Goal: Communication & Community: Answer question/provide support

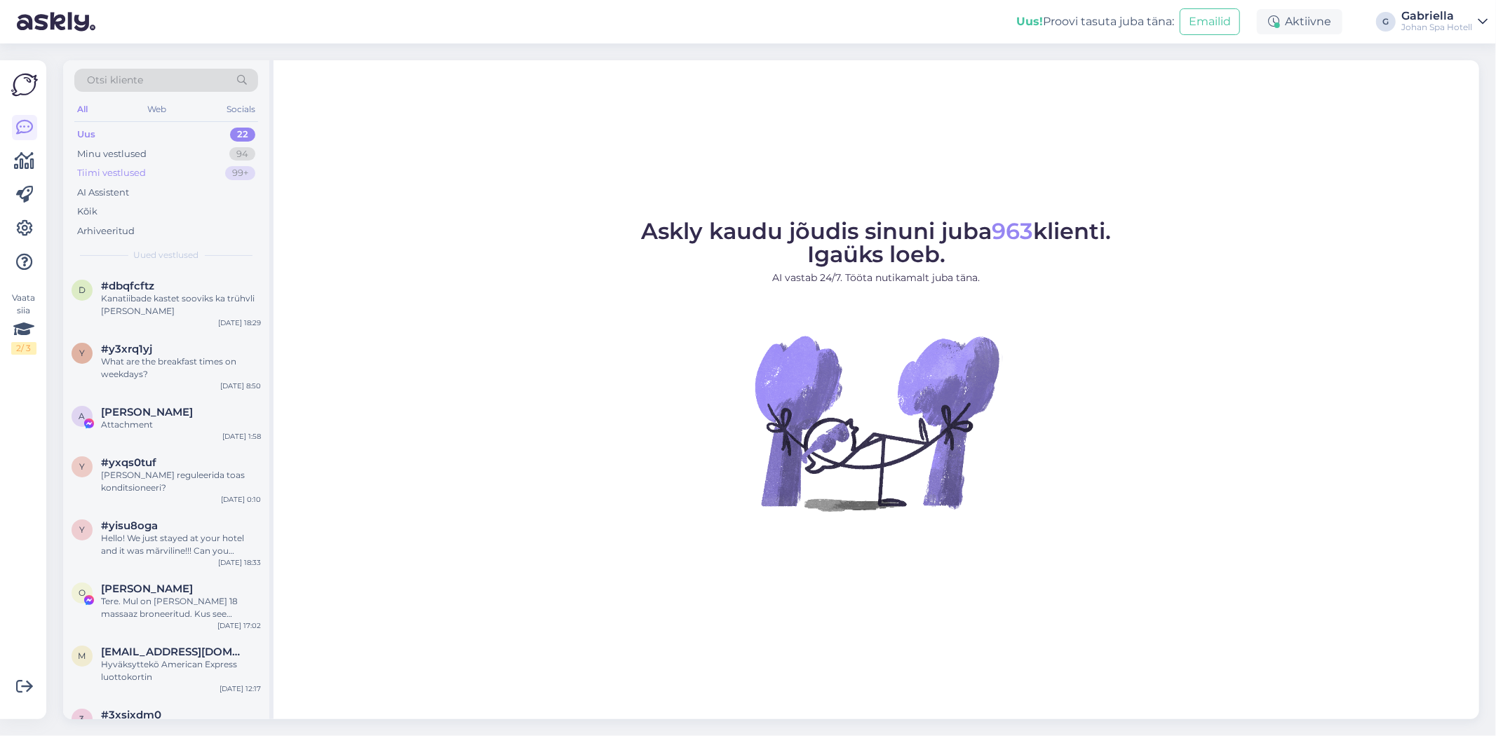
click at [167, 177] on div "Tiimi vestlused 99+" at bounding box center [166, 173] width 184 height 20
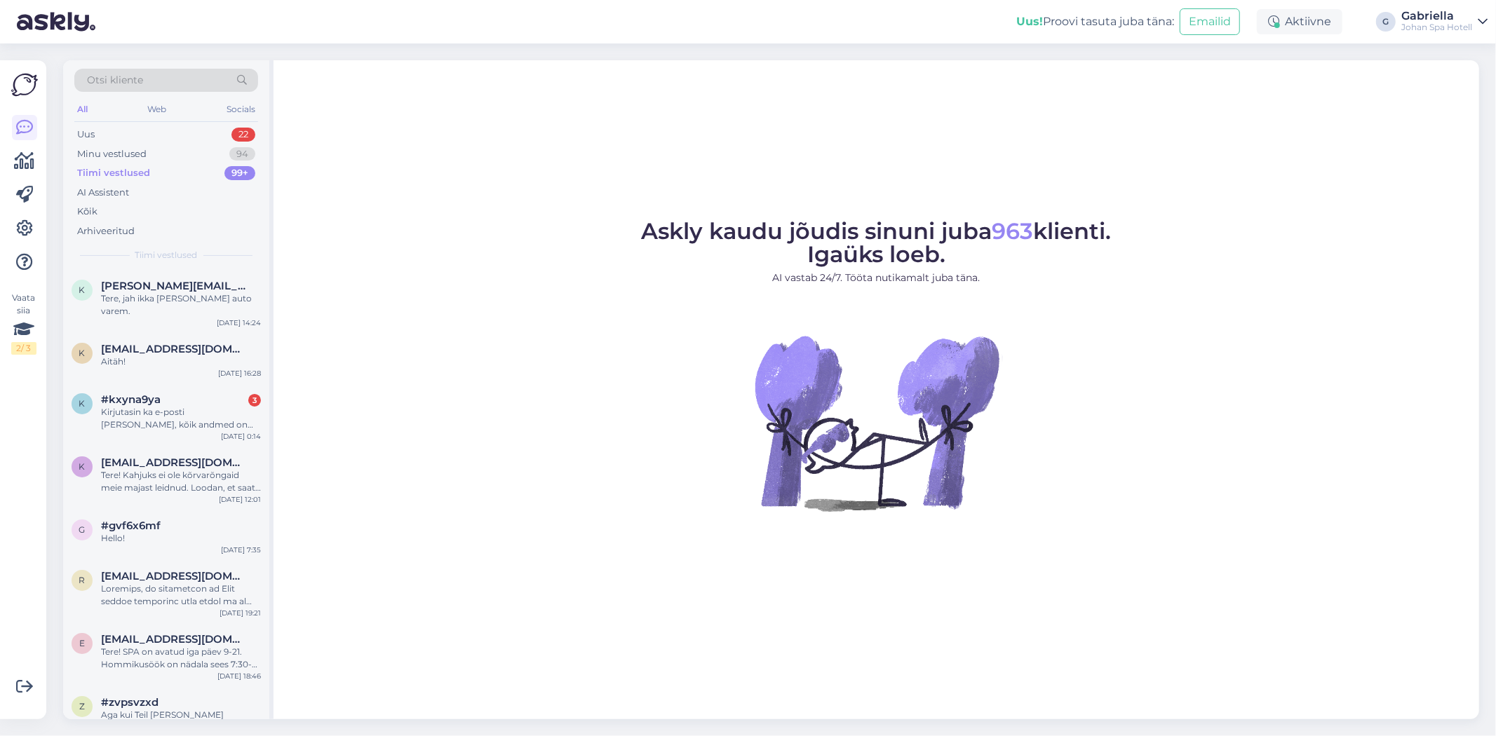
click at [187, 267] on div "Otsi kliente All Web Socials Uus 22 Minu vestlused 94 Tiimi vestlused 99+ AI As…" at bounding box center [166, 165] width 206 height 210
click at [182, 293] on div "Tere, jah ikka [PERSON_NAME] auto varem." at bounding box center [181, 304] width 160 height 25
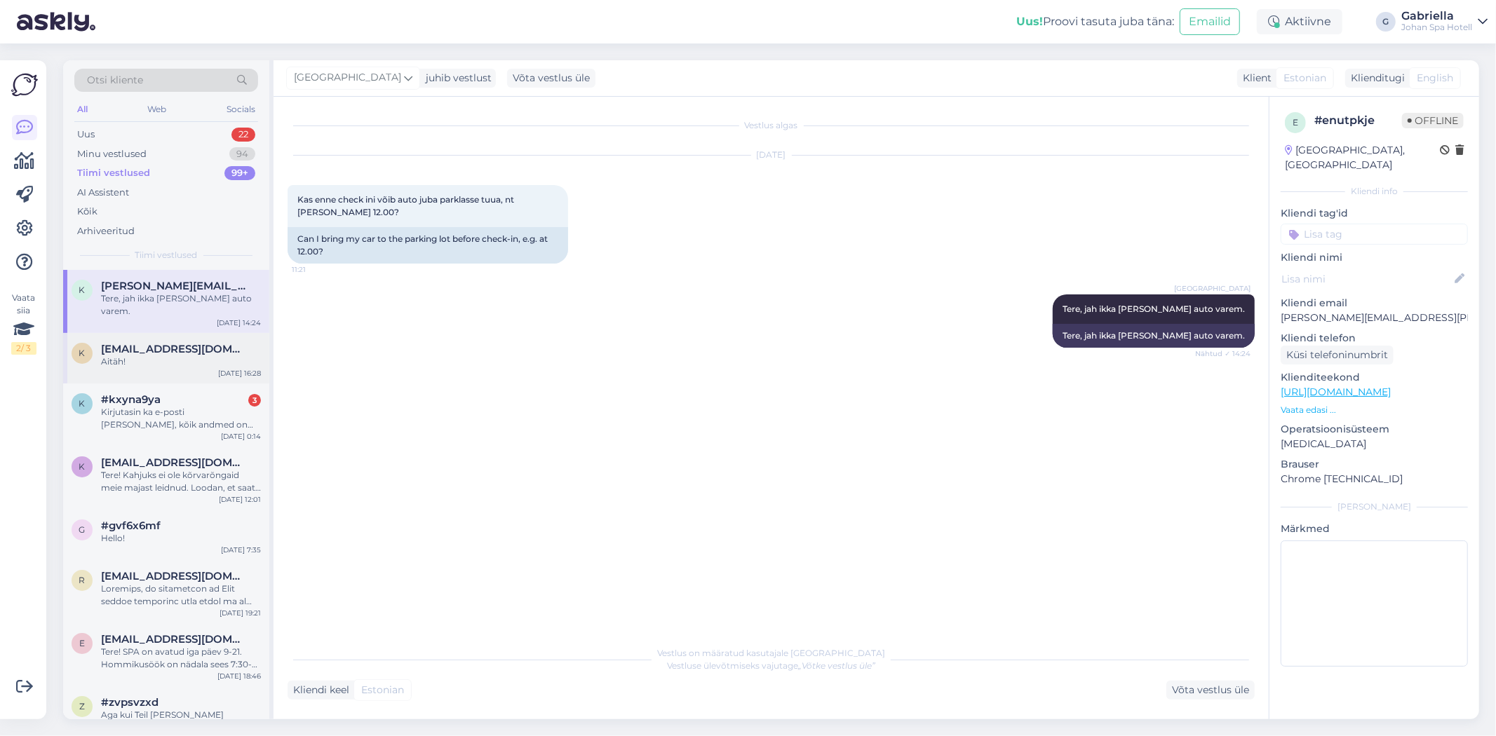
click at [194, 356] on div "Aitäh!" at bounding box center [181, 362] width 160 height 13
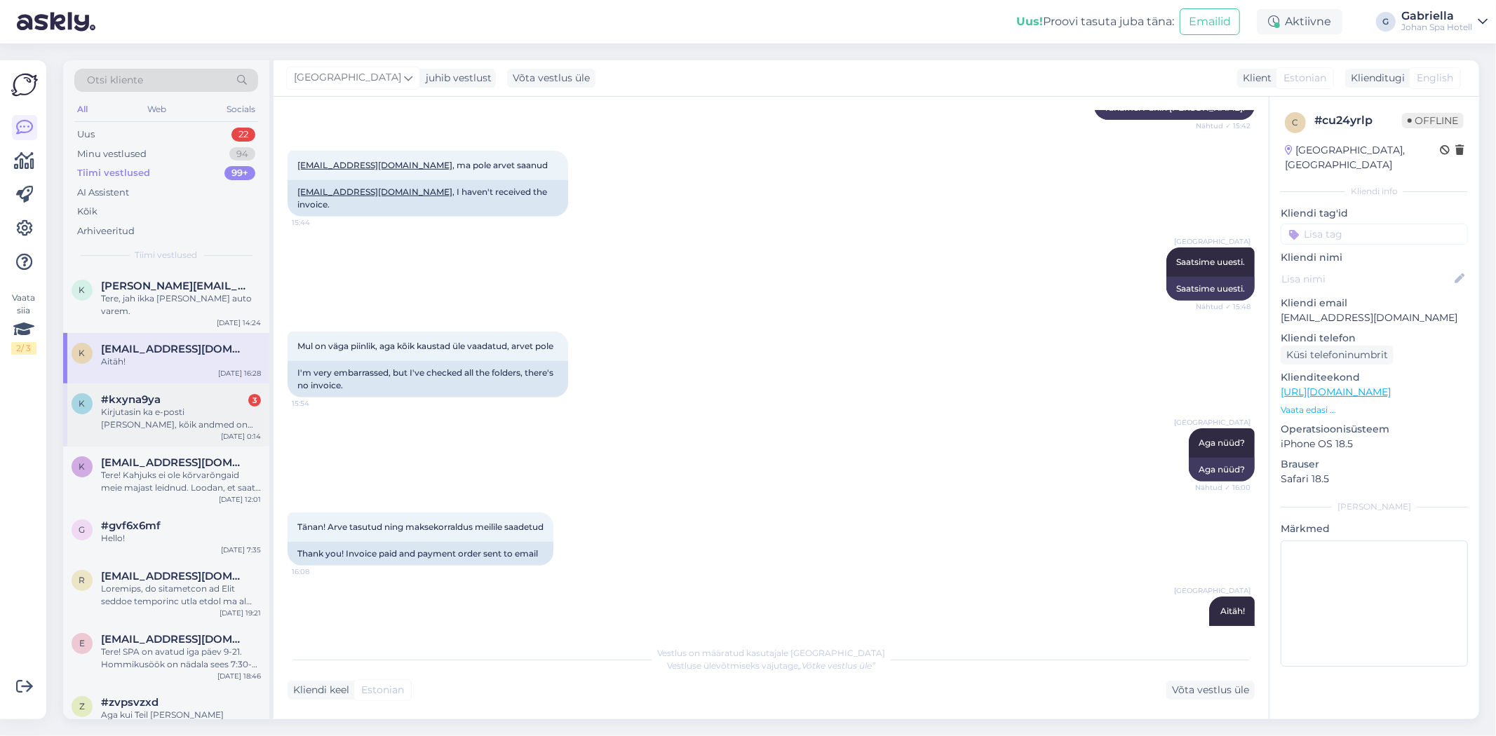
click at [191, 412] on div "Kirjutasin ka e-posti [PERSON_NAME], kõik andmed on seal olemas." at bounding box center [181, 418] width 160 height 25
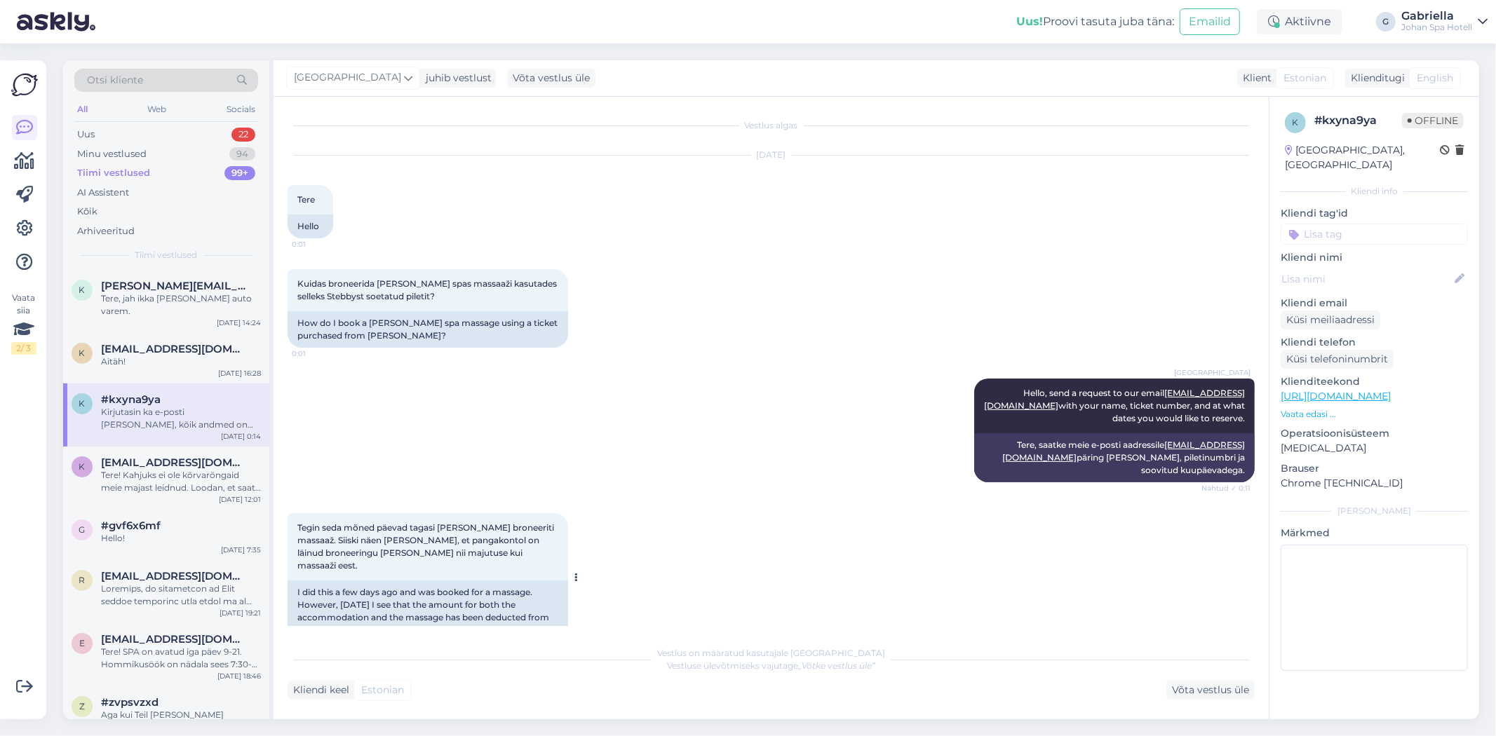
scroll to position [198, 0]
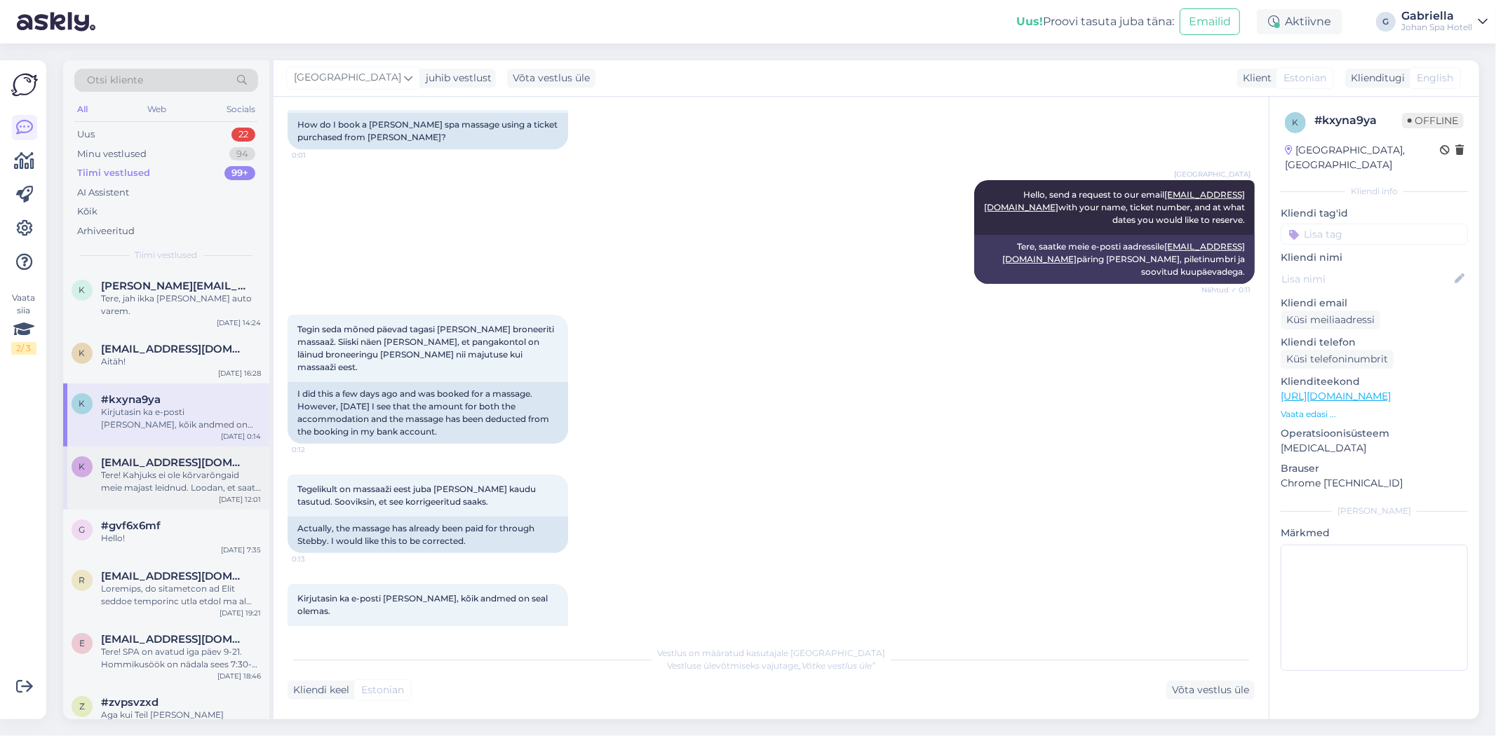
click at [150, 486] on div "k [EMAIL_ADDRESS][DOMAIN_NAME] Tere! Kahjuks ei ole kõrvarõngaid meie majast le…" at bounding box center [166, 478] width 206 height 63
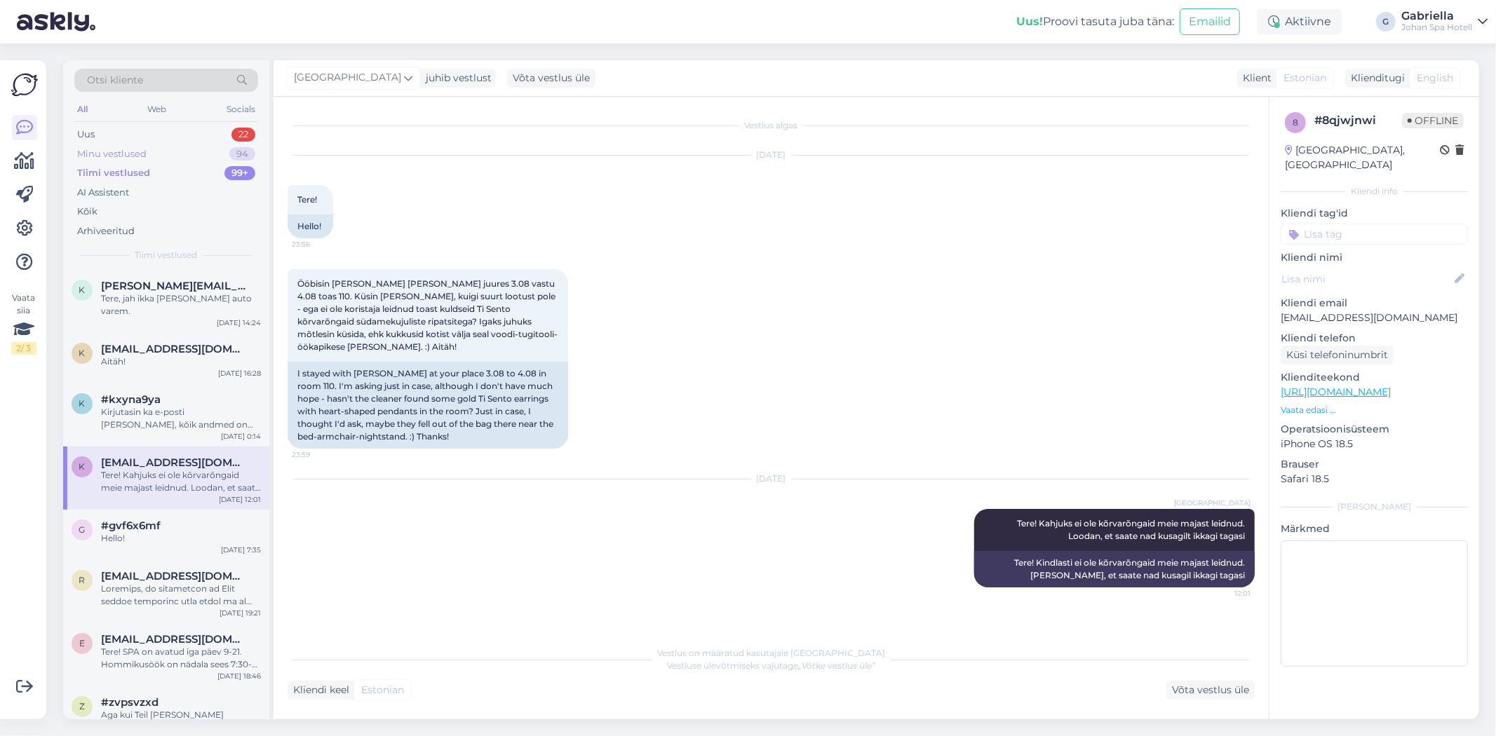
click at [203, 151] on div "Minu vestlused 94" at bounding box center [166, 154] width 184 height 20
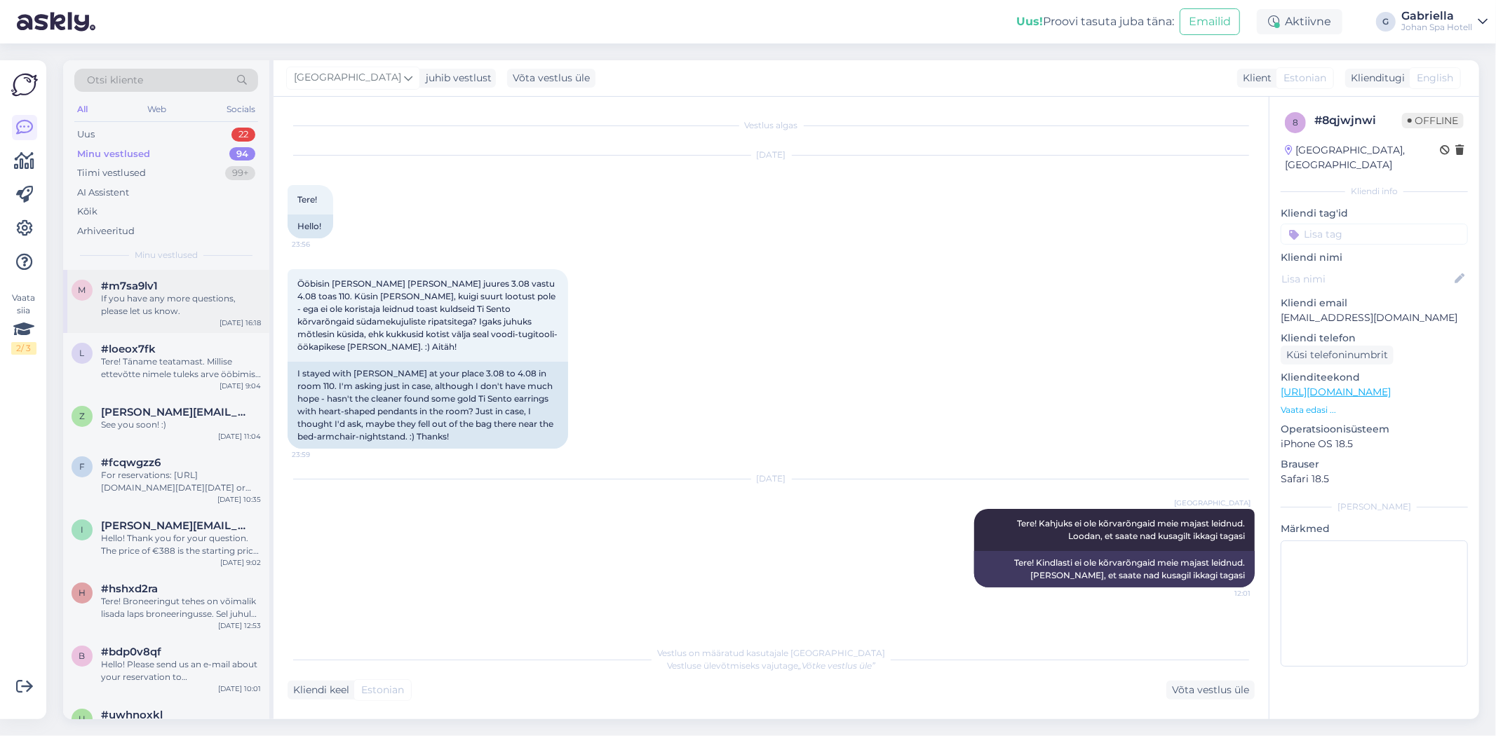
click at [226, 311] on div "If you have any more questions, please let us know." at bounding box center [181, 304] width 160 height 25
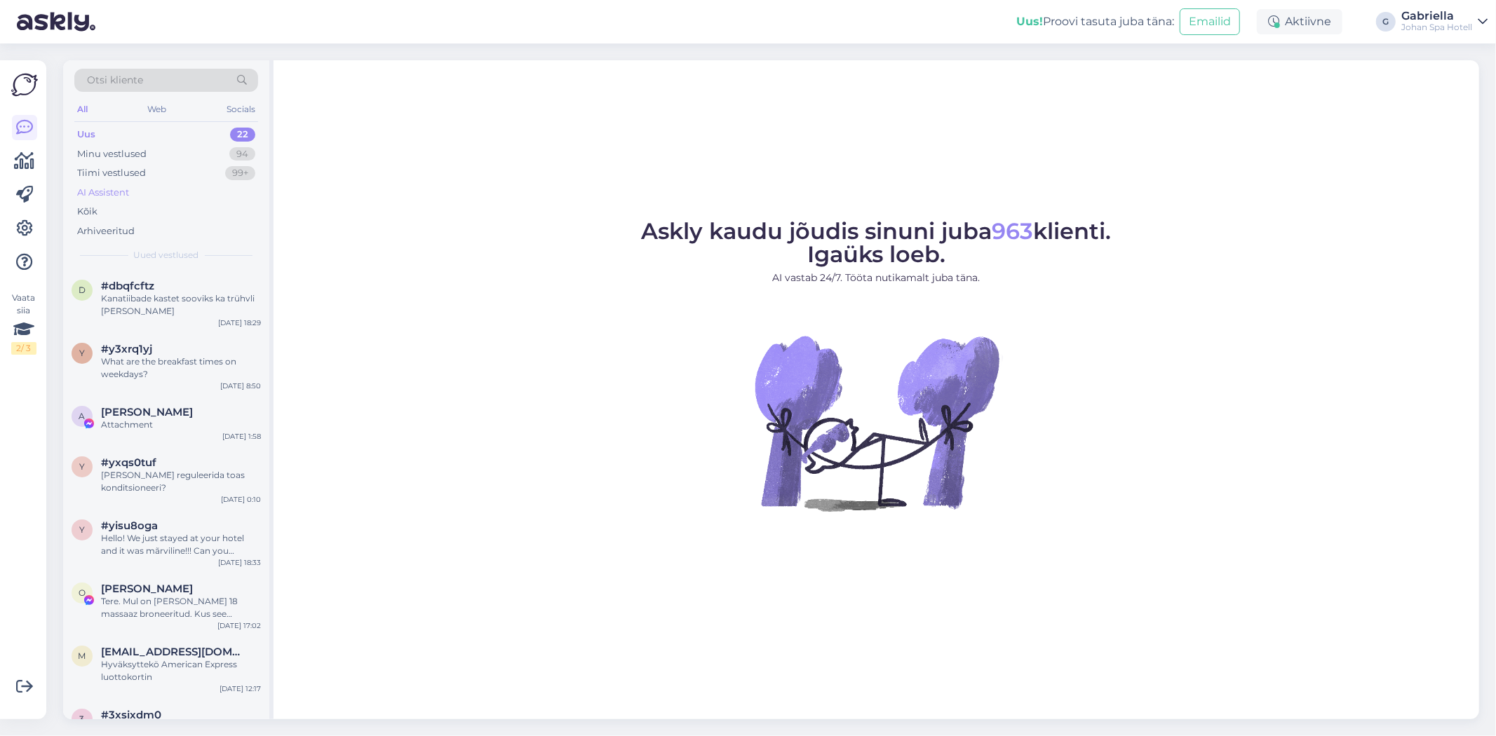
click at [142, 183] on div "AI Assistent" at bounding box center [166, 193] width 184 height 20
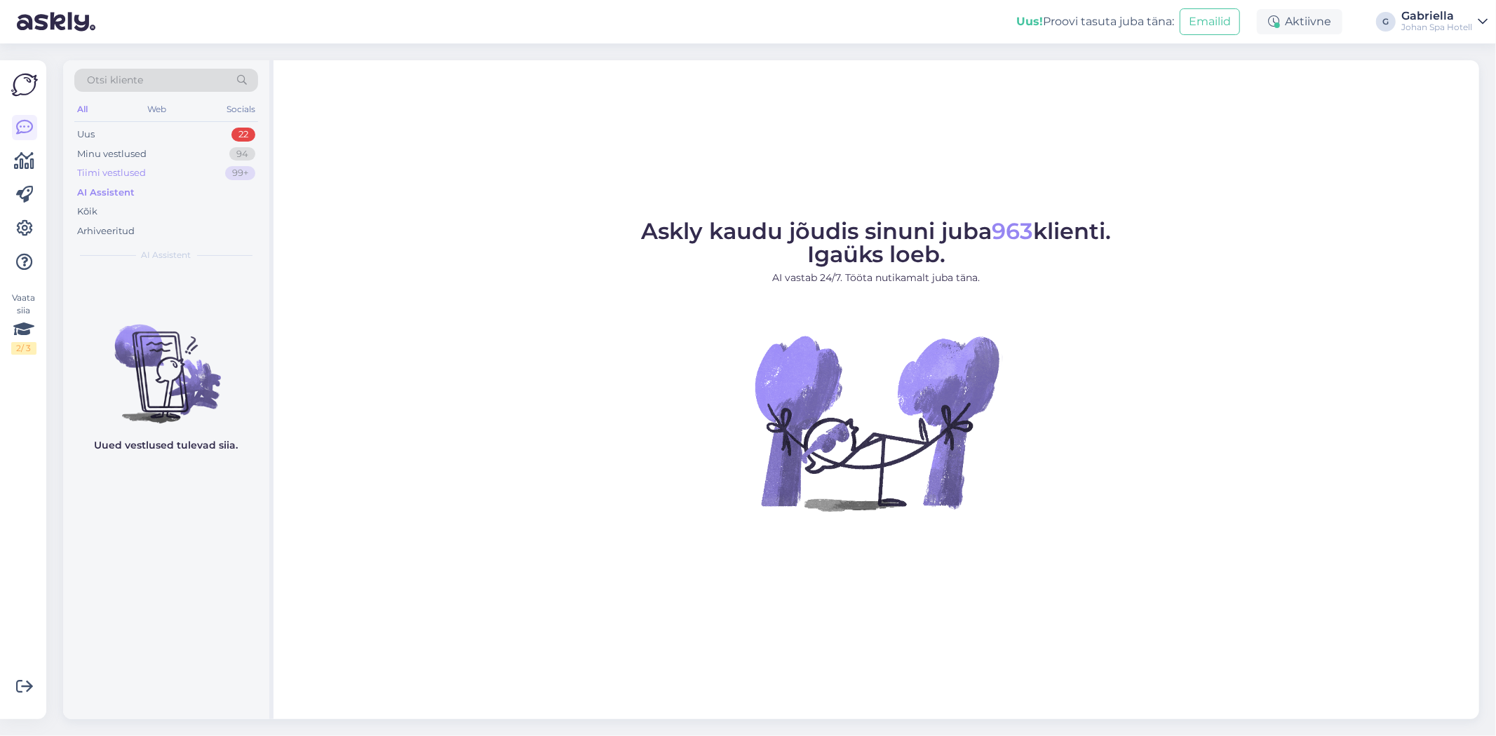
click at [173, 177] on div "Tiimi vestlused 99+" at bounding box center [166, 173] width 184 height 20
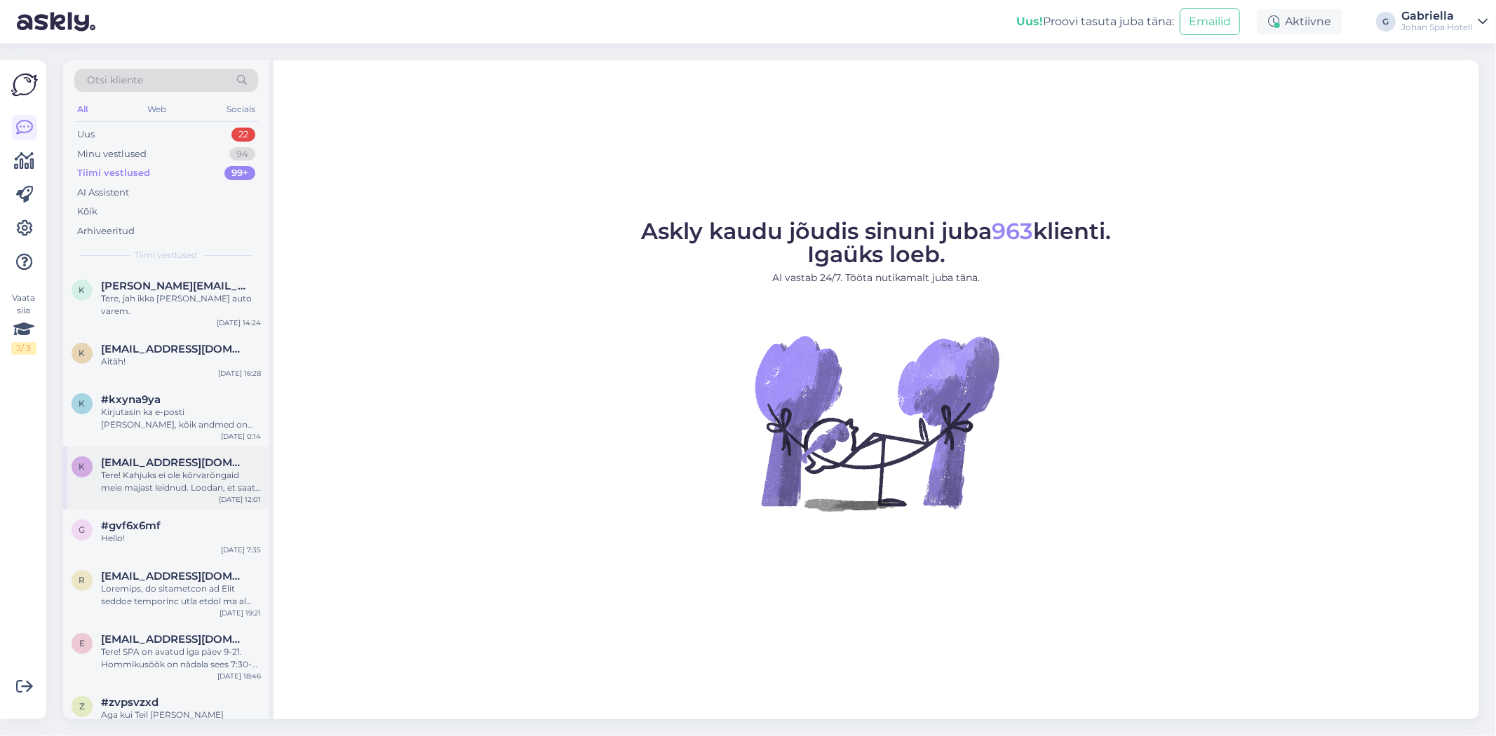
click at [172, 475] on div "Tere! Kahjuks ei ole kõrvarõngaid meie majast leidnud. Loodan, et saate nad kus…" at bounding box center [181, 481] width 160 height 25
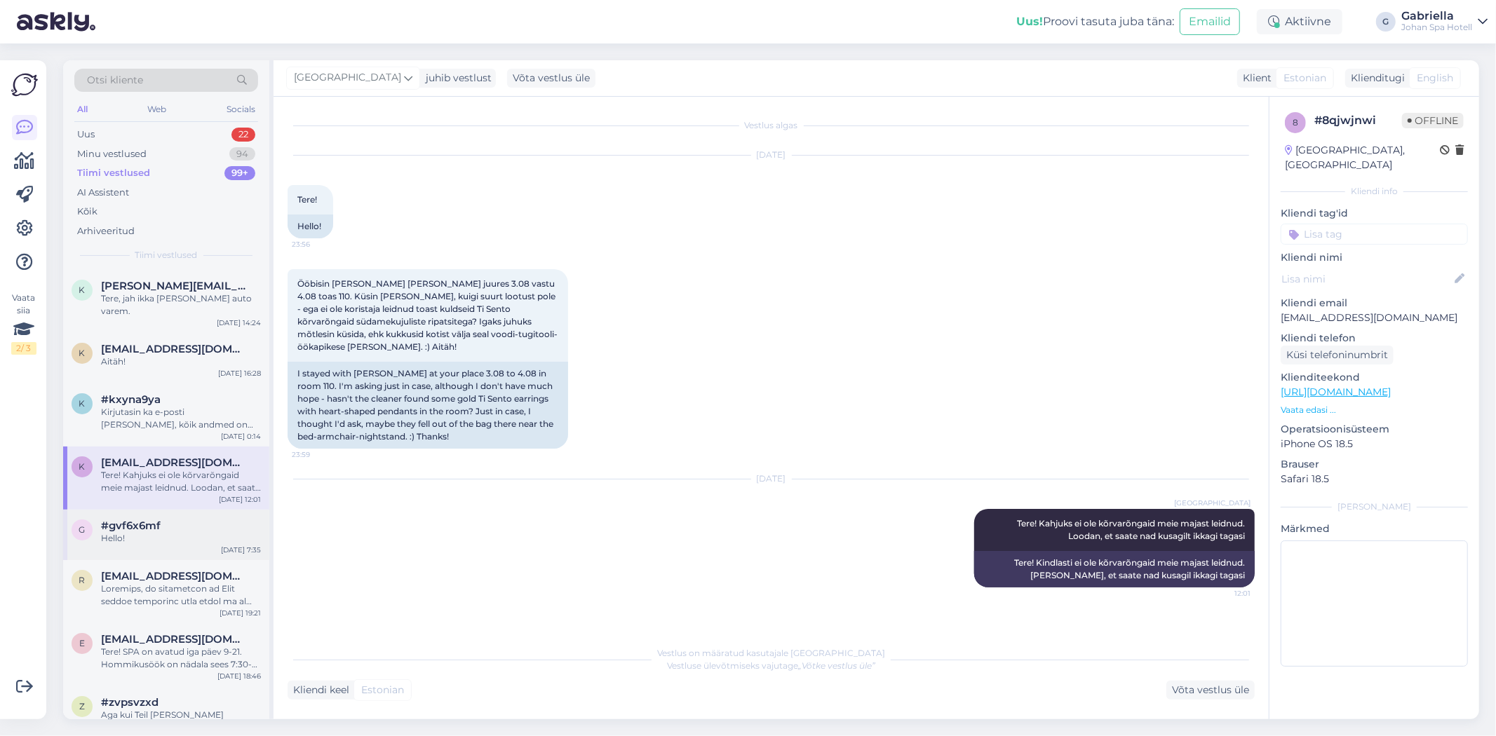
click at [179, 510] on div "g #gvf6x6mf Hello! [DATE] 7:35" at bounding box center [166, 535] width 206 height 51
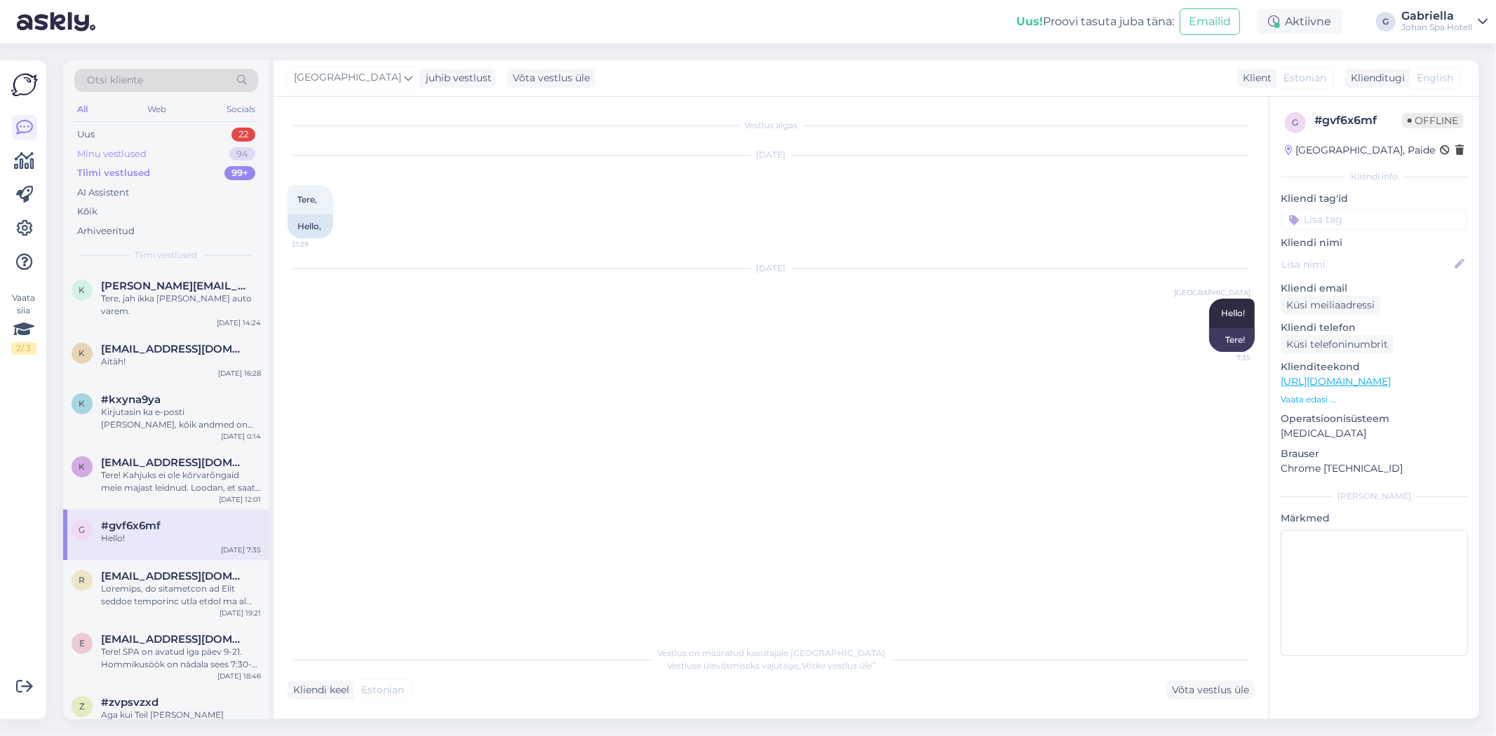
click at [125, 156] on div "Minu vestlused" at bounding box center [111, 154] width 69 height 14
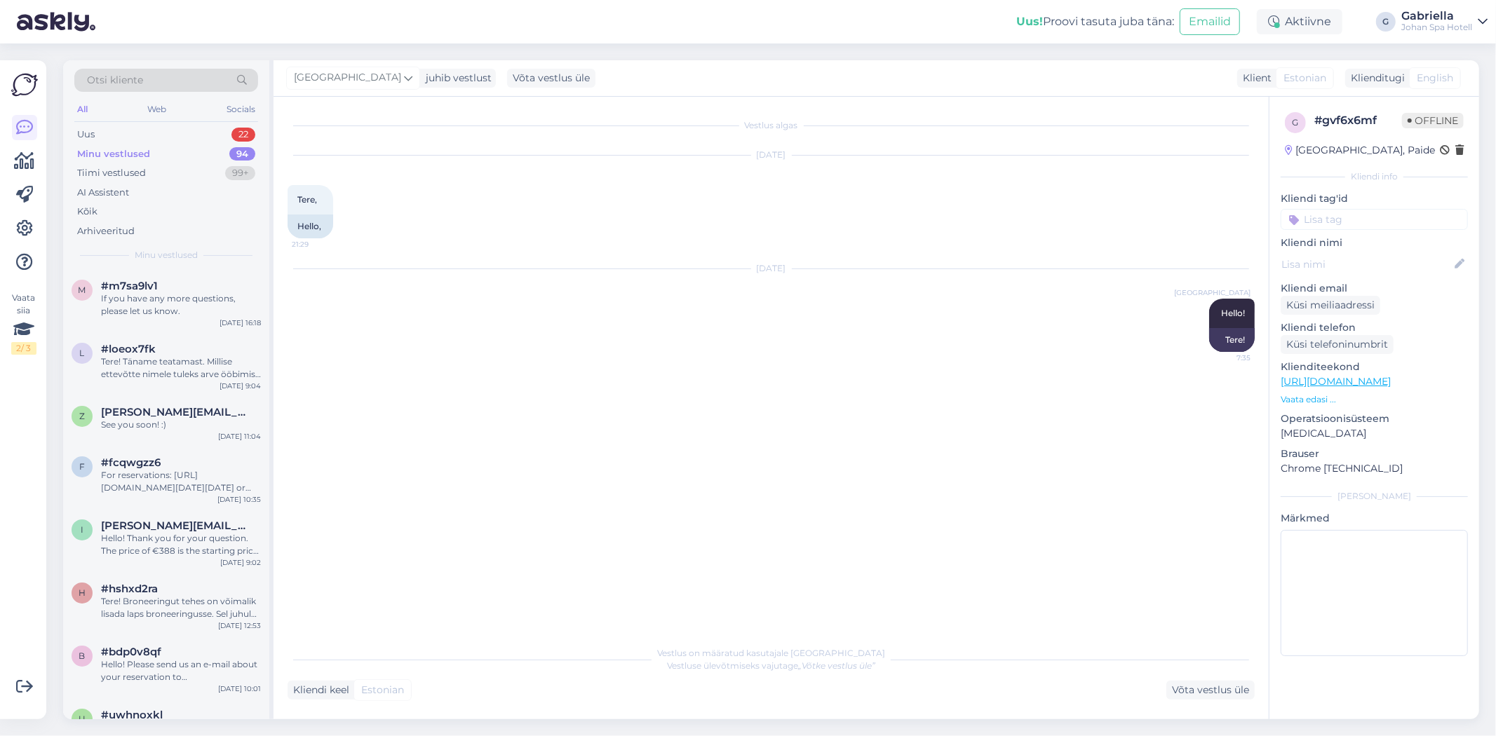
click at [197, 122] on div "Otsi kliente All Web Socials Uus 22 Minu vestlused 94 Tiimi vestlused 99+ AI As…" at bounding box center [166, 165] width 206 height 210
click at [192, 136] on div "Uus 22" at bounding box center [166, 135] width 184 height 20
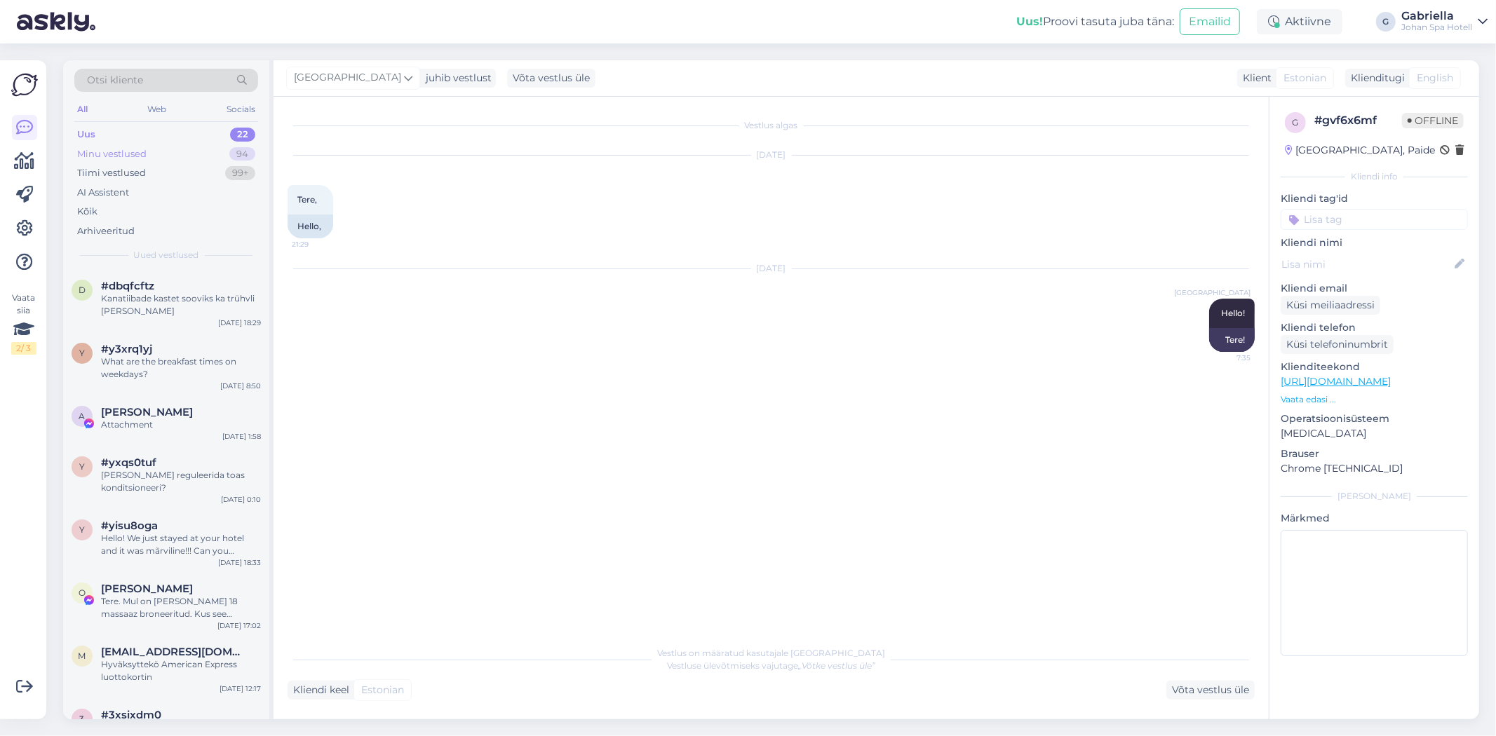
click at [196, 154] on div "Minu vestlused 94" at bounding box center [166, 154] width 184 height 20
